Goal: Task Accomplishment & Management: Manage account settings

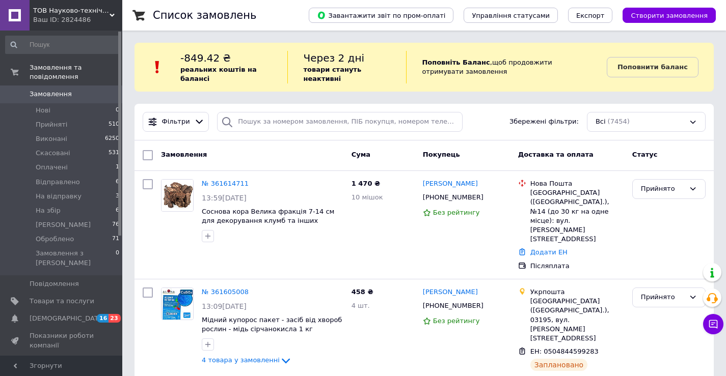
drag, startPoint x: 687, startPoint y: 372, endPoint x: 676, endPoint y: 360, distance: 16.2
click at [184, 192] on img at bounding box center [177, 196] width 32 height 32
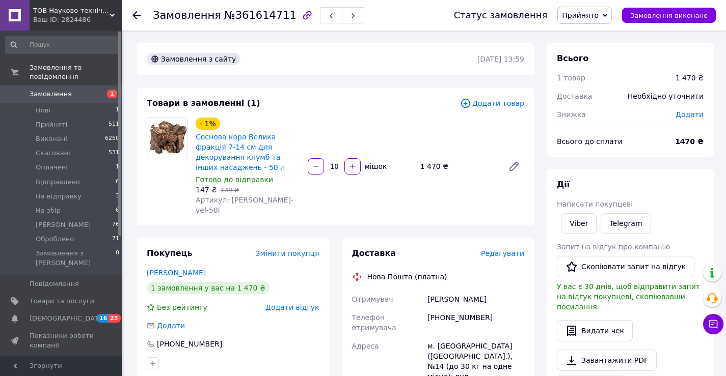
click at [134, 11] on div at bounding box center [136, 15] width 8 height 10
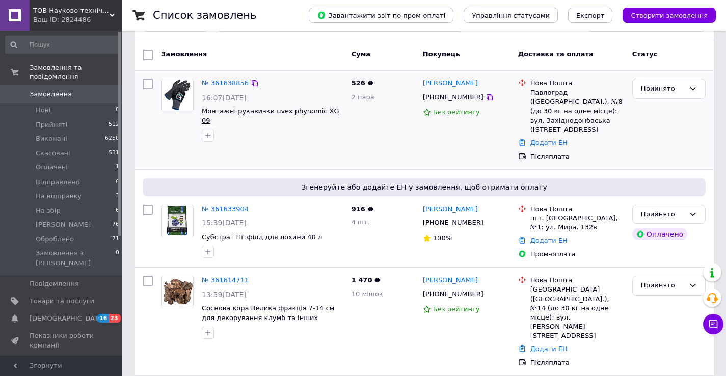
scroll to position [102, 0]
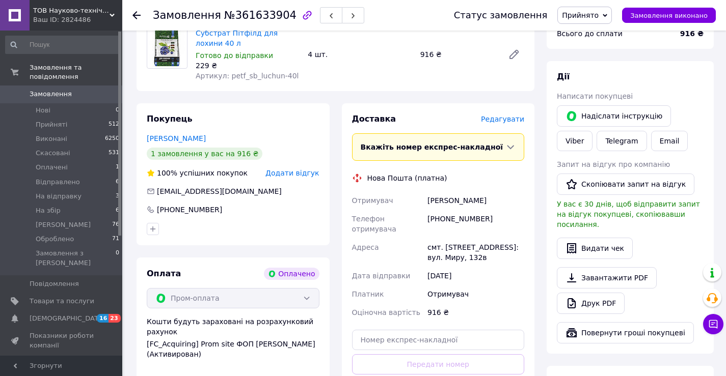
scroll to position [255, 0]
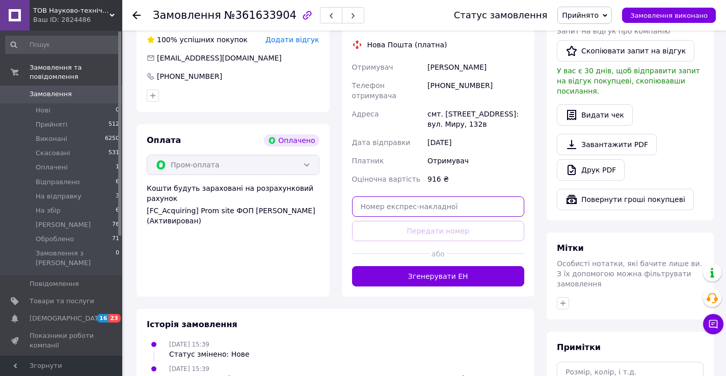
click at [392, 199] on input "text" at bounding box center [438, 207] width 173 height 20
paste input "20451247321468"
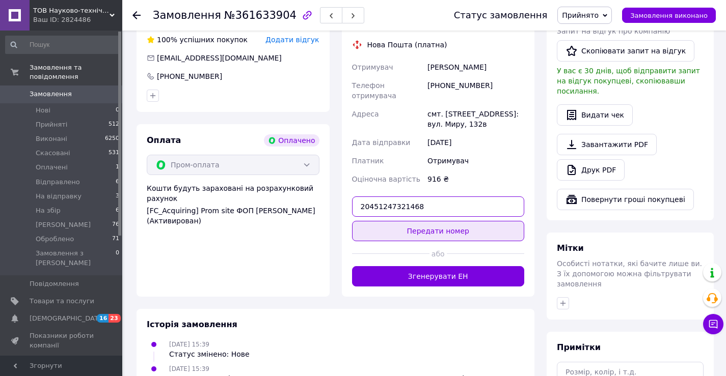
type input "20451247321468"
click at [460, 221] on button "Передати номер" at bounding box center [438, 231] width 173 height 20
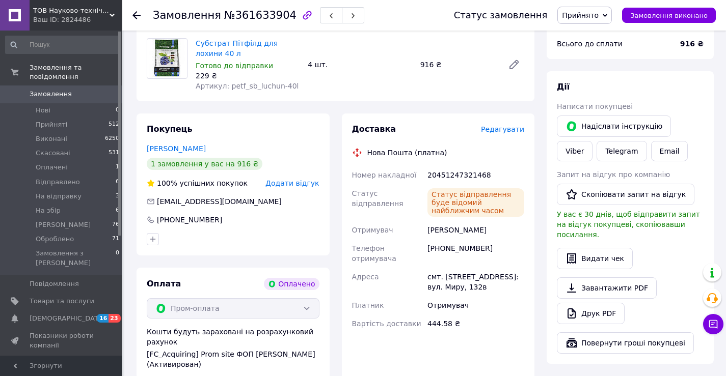
scroll to position [0, 0]
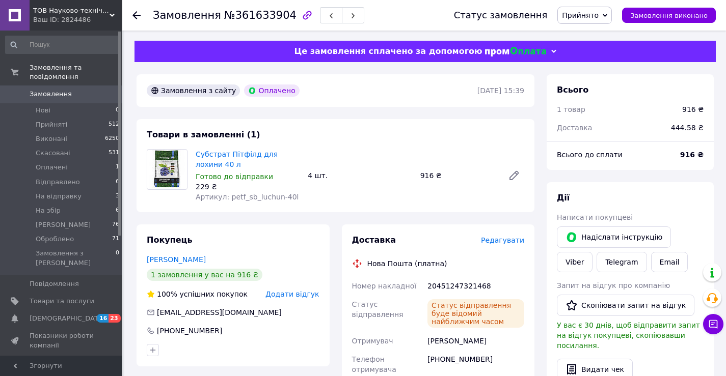
click at [138, 12] on icon at bounding box center [136, 15] width 8 height 8
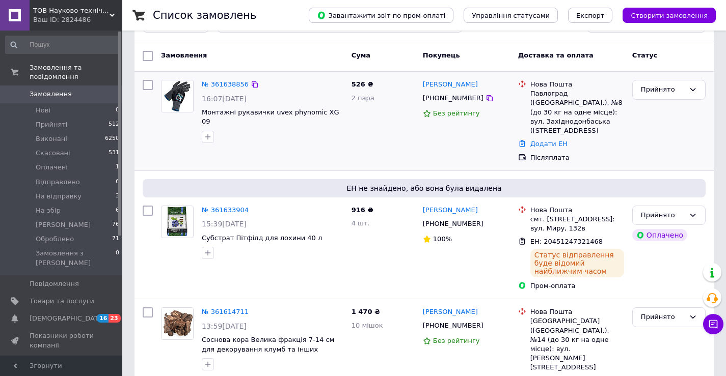
scroll to position [102, 0]
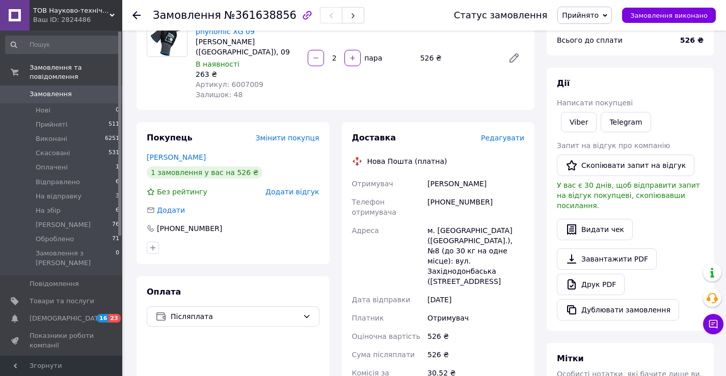
scroll to position [102, 0]
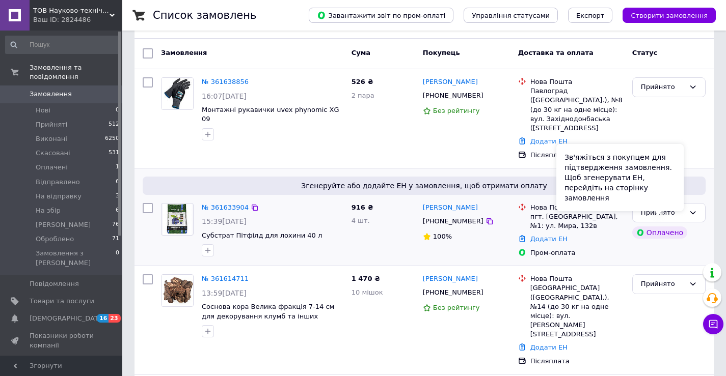
scroll to position [102, 0]
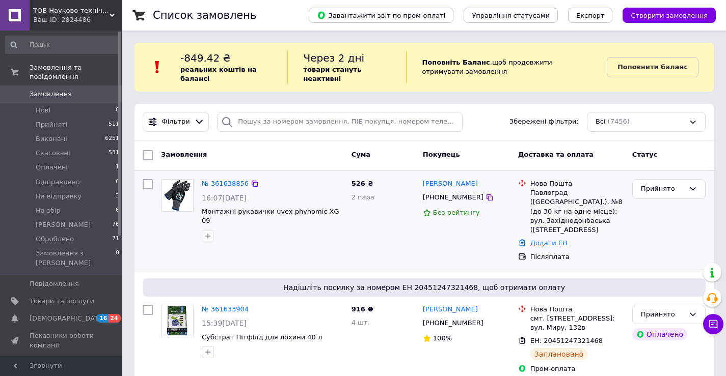
click at [537, 239] on link "Додати ЕН" at bounding box center [548, 243] width 37 height 8
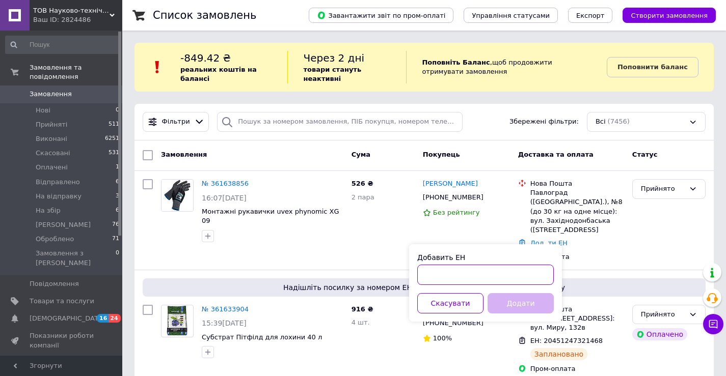
click at [468, 273] on input "Добавить ЕН" at bounding box center [485, 275] width 136 height 20
paste input "20451247333646"
type input "20451247333646"
click at [512, 304] on button "Додати" at bounding box center [520, 303] width 66 height 20
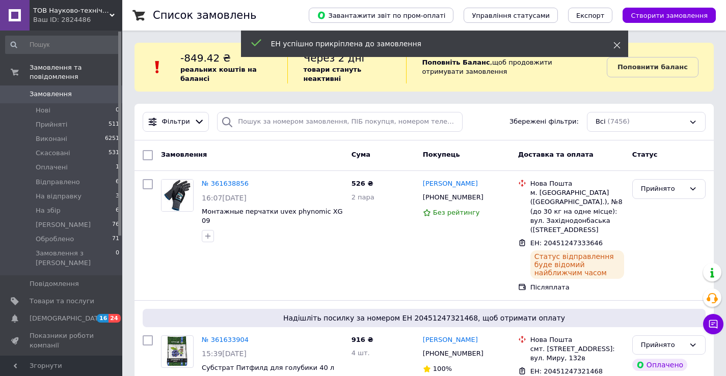
click at [615, 44] on use at bounding box center [616, 45] width 7 height 7
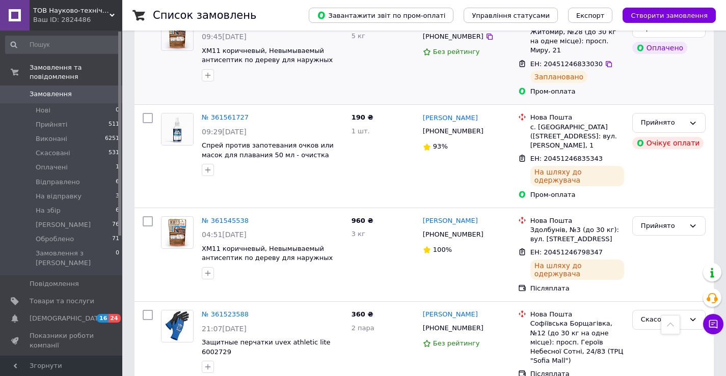
scroll to position [815, 0]
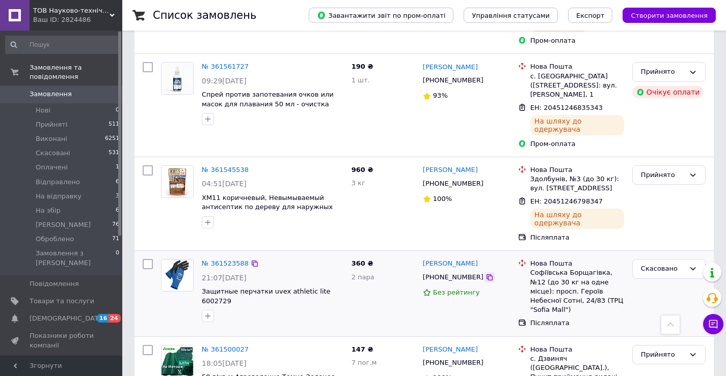
click at [484, 272] on div at bounding box center [489, 277] width 10 height 10
drag, startPoint x: 476, startPoint y: 187, endPoint x: 444, endPoint y: 186, distance: 31.6
click at [485, 273] on icon at bounding box center [489, 277] width 8 height 8
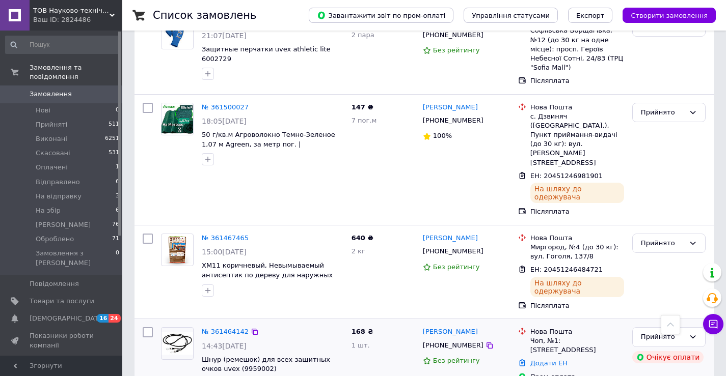
scroll to position [1070, 0]
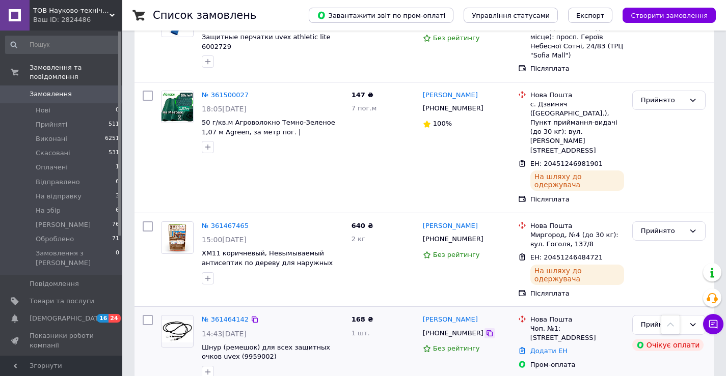
click at [485, 330] on icon at bounding box center [489, 334] width 8 height 8
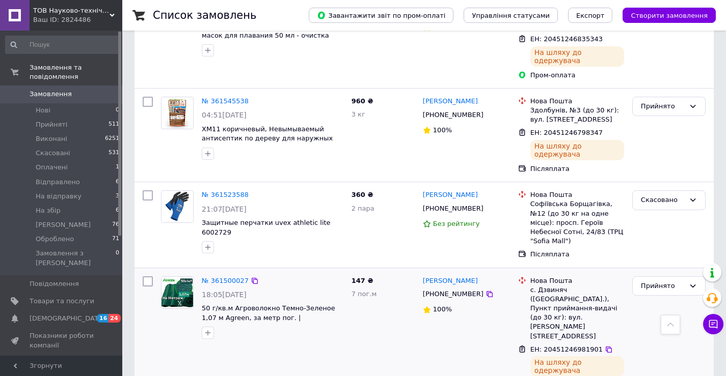
scroll to position [866, 0]
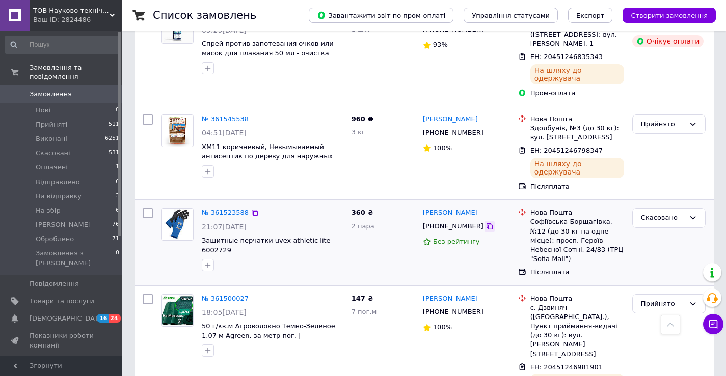
click at [486, 224] on icon at bounding box center [489, 227] width 6 height 6
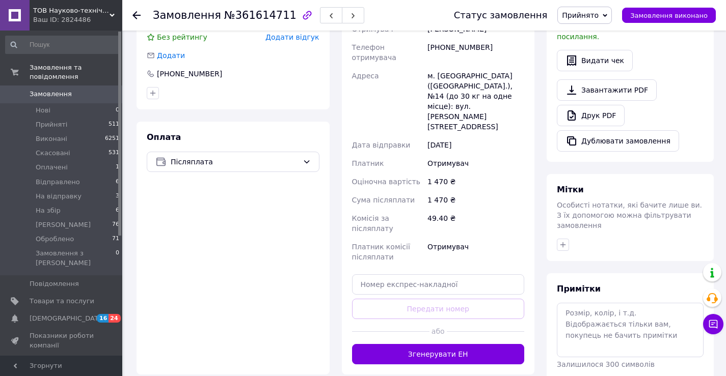
scroll to position [317, 0]
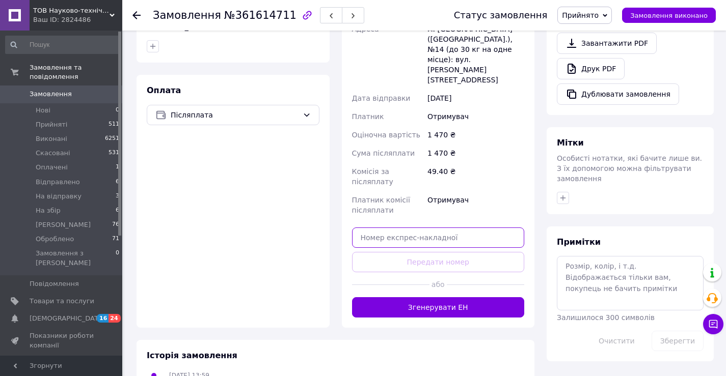
click at [369, 228] on input "text" at bounding box center [438, 238] width 173 height 20
paste input "20451247403017"
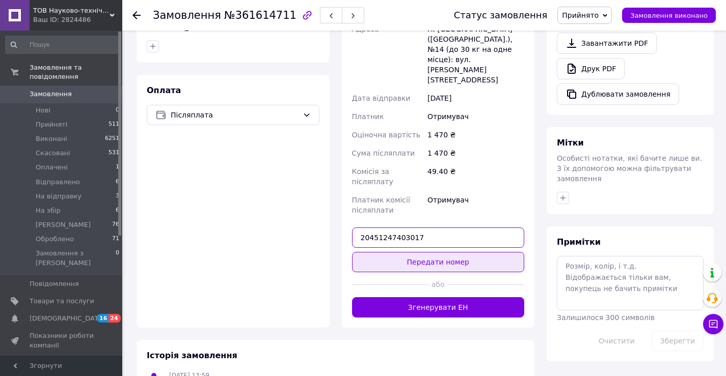
type input "20451247403017"
click at [478, 252] on button "Передати номер" at bounding box center [438, 262] width 173 height 20
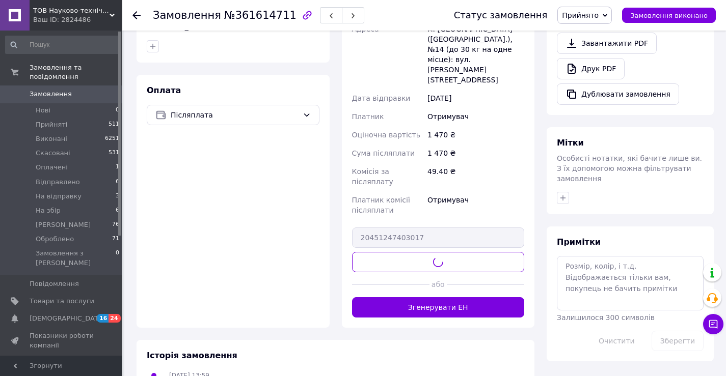
scroll to position [294, 0]
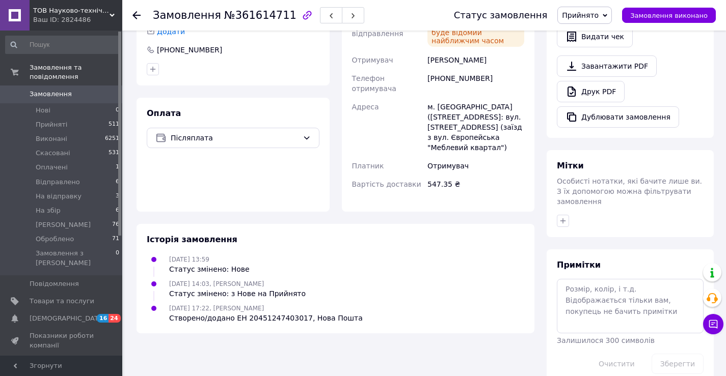
click at [146, 8] on div at bounding box center [142, 15] width 20 height 31
